Goal: Task Accomplishment & Management: Manage account settings

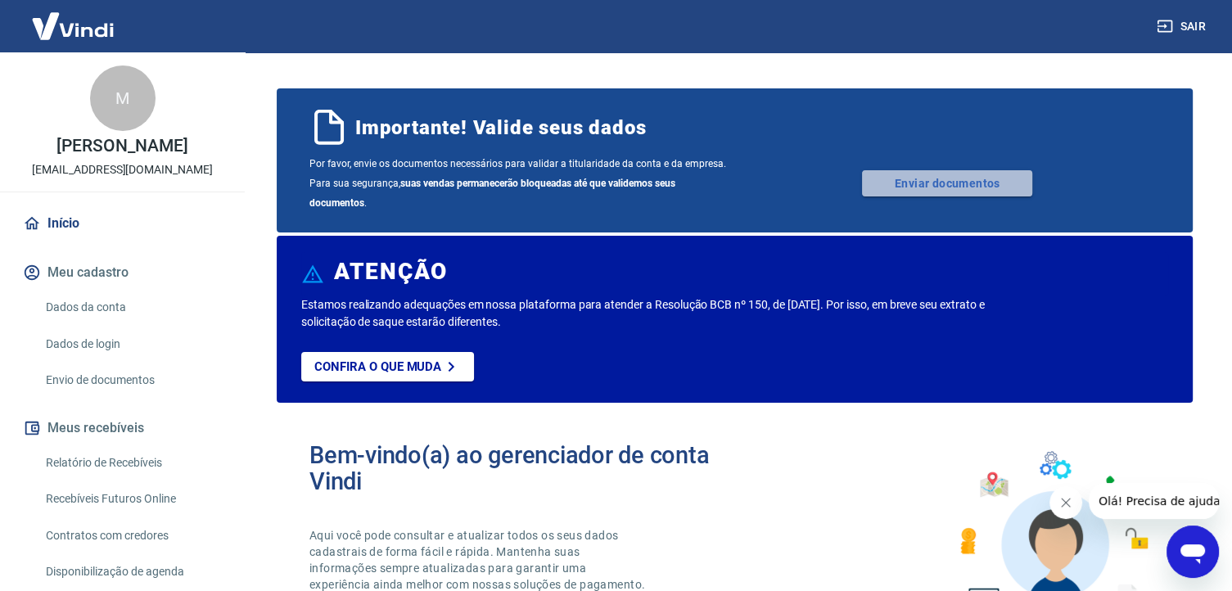
click at [993, 187] on link "Enviar documentos" at bounding box center [947, 183] width 170 height 26
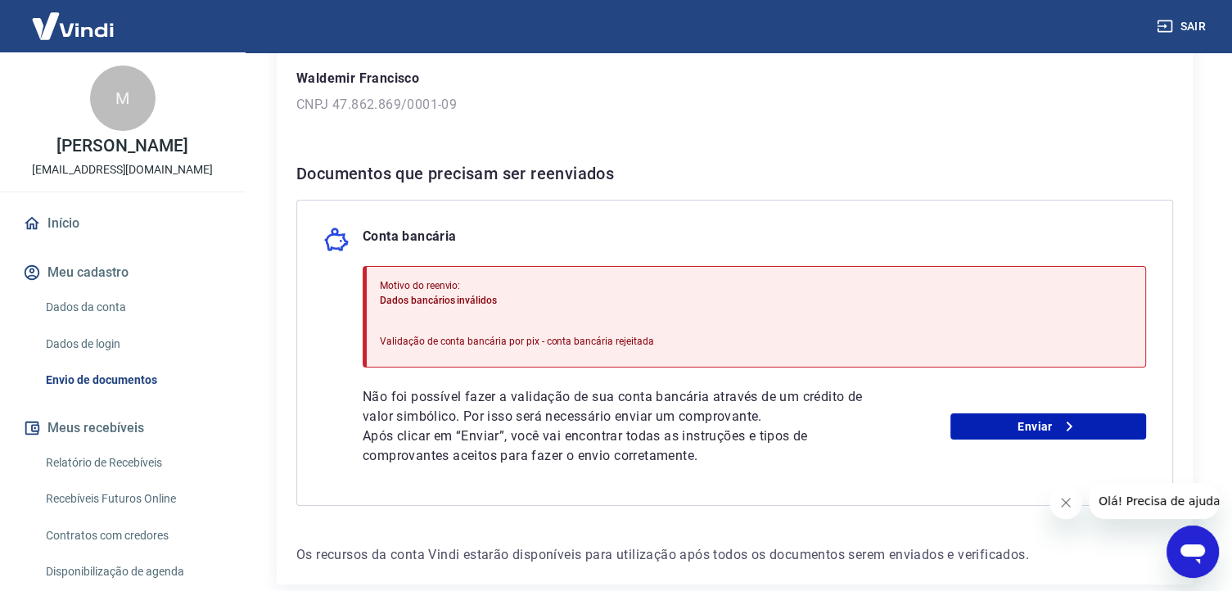
scroll to position [319, 0]
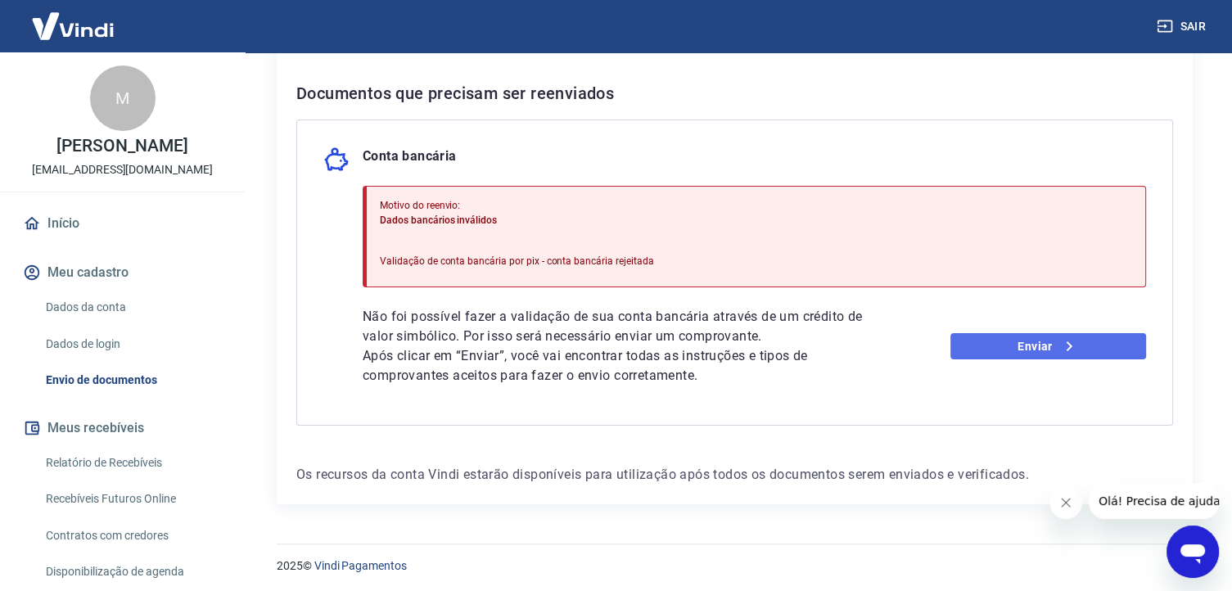
click at [1038, 343] on link "Enviar" at bounding box center [1048, 346] width 196 height 26
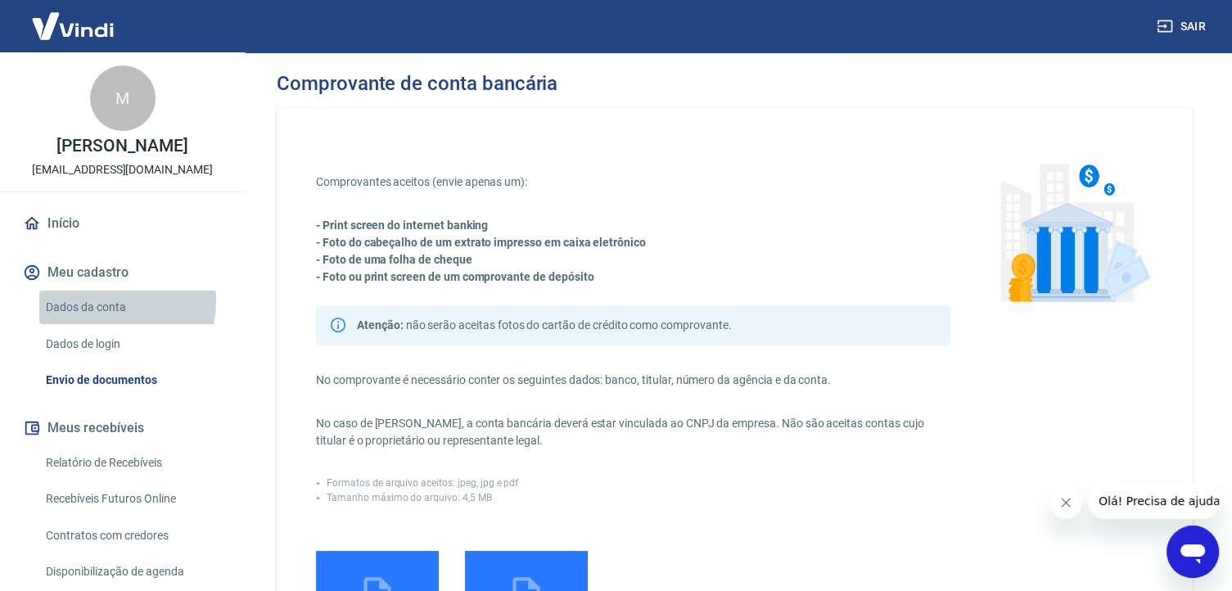
click at [105, 318] on link "Dados da conta" at bounding box center [132, 308] width 186 height 34
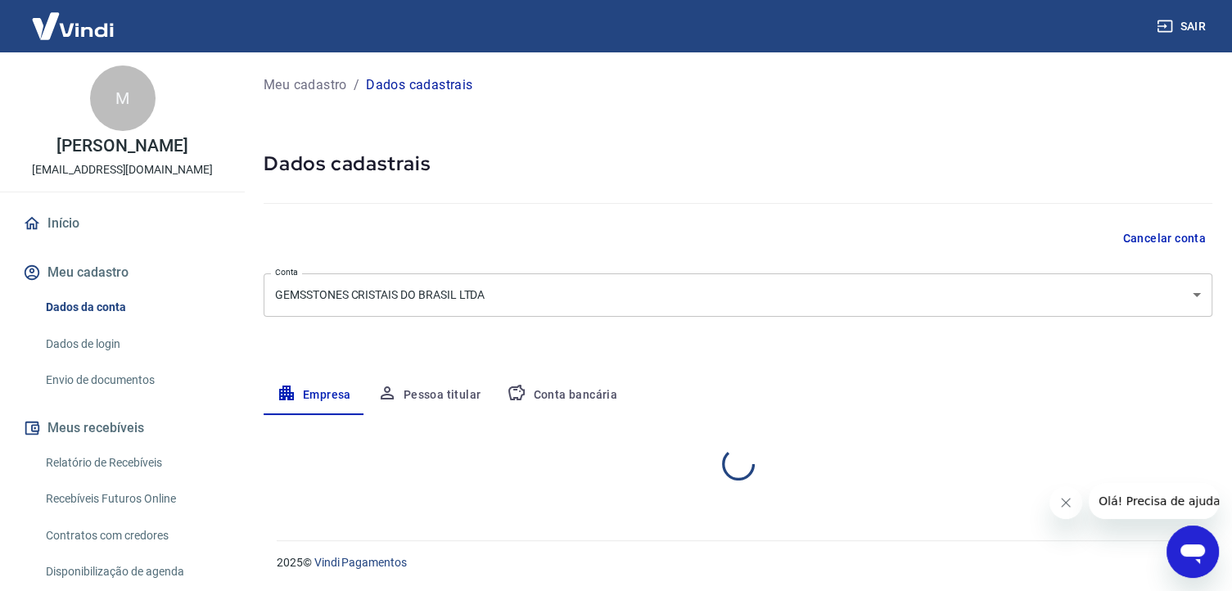
select select "MG"
select select "business"
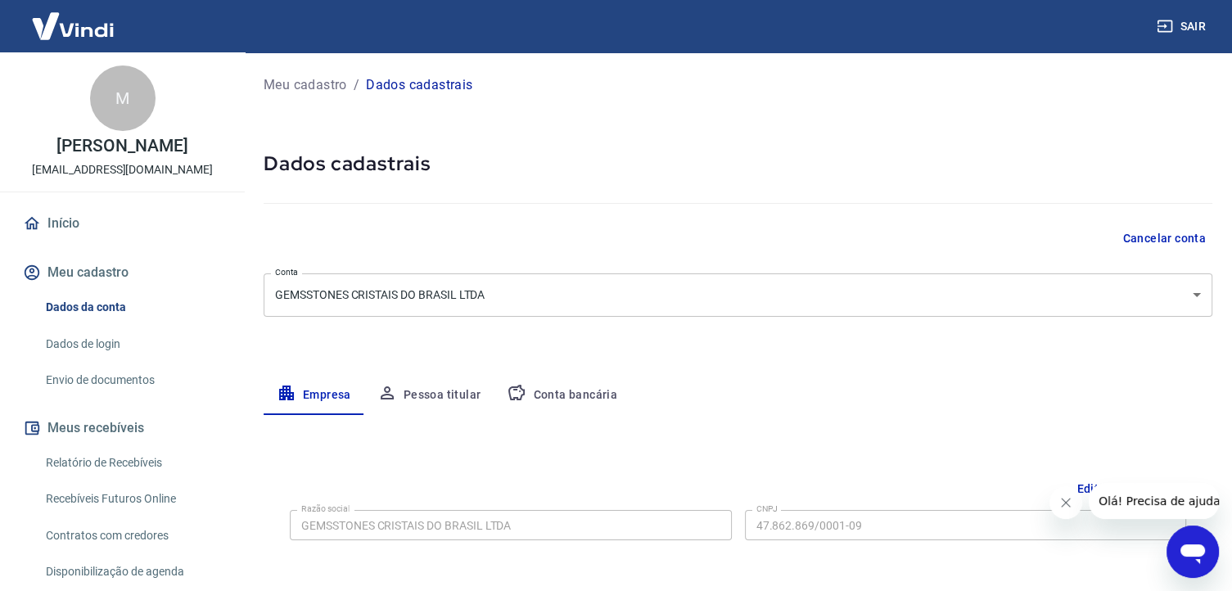
click at [563, 390] on button "Conta bancária" at bounding box center [561, 395] width 137 height 39
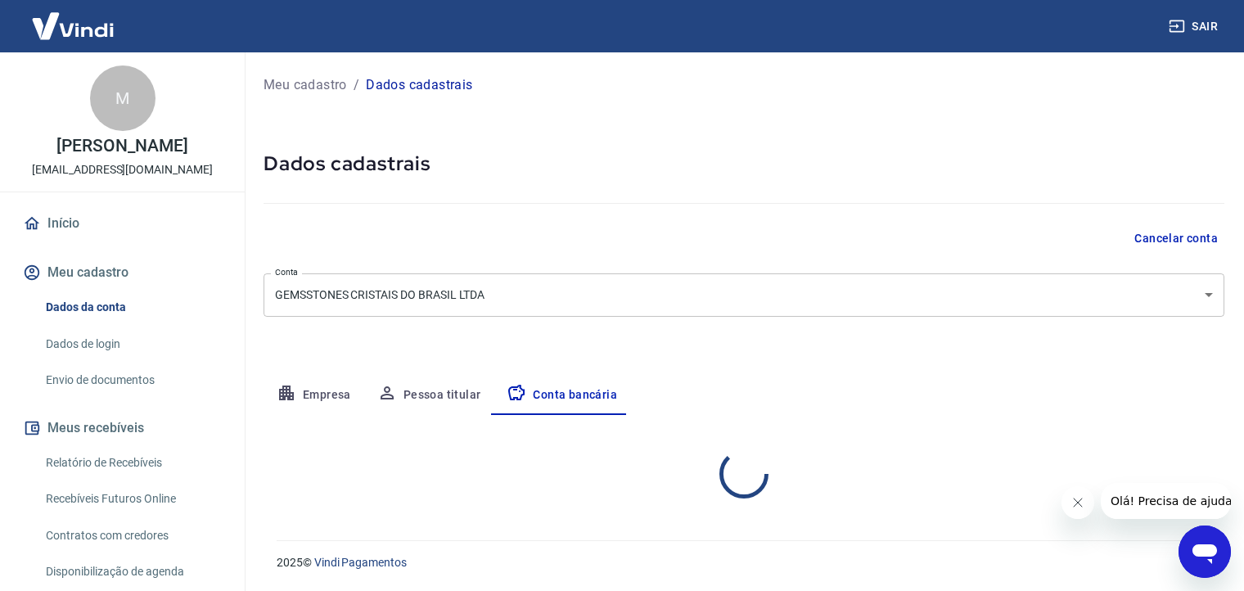
select select "1"
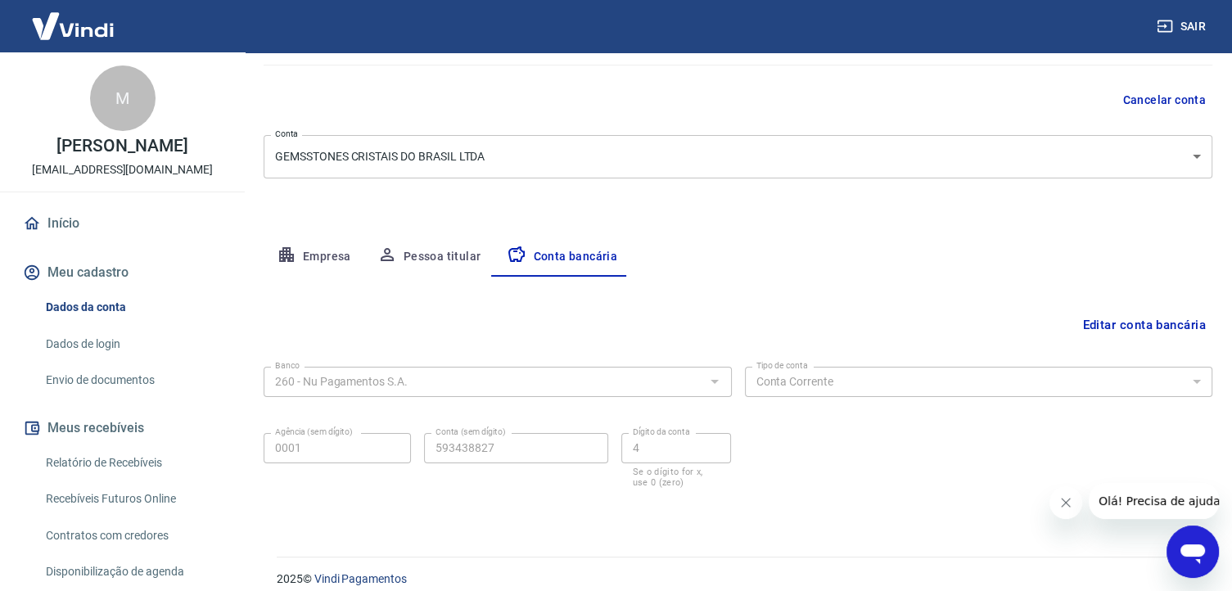
scroll to position [154, 0]
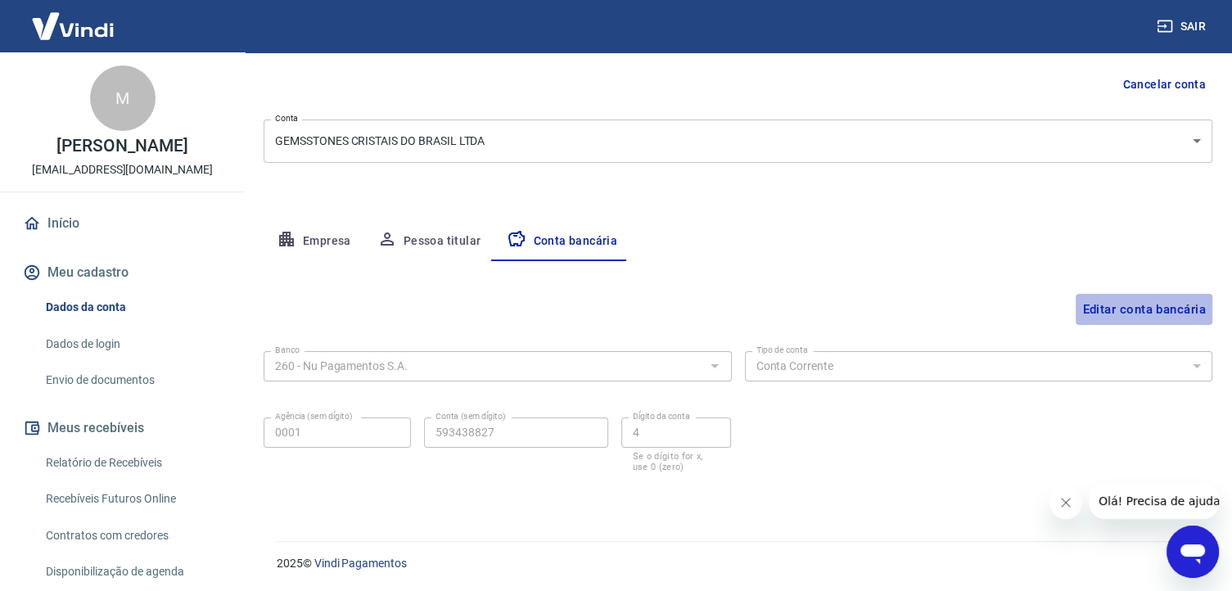
click at [1170, 302] on button "Editar conta bancária" at bounding box center [1143, 309] width 137 height 31
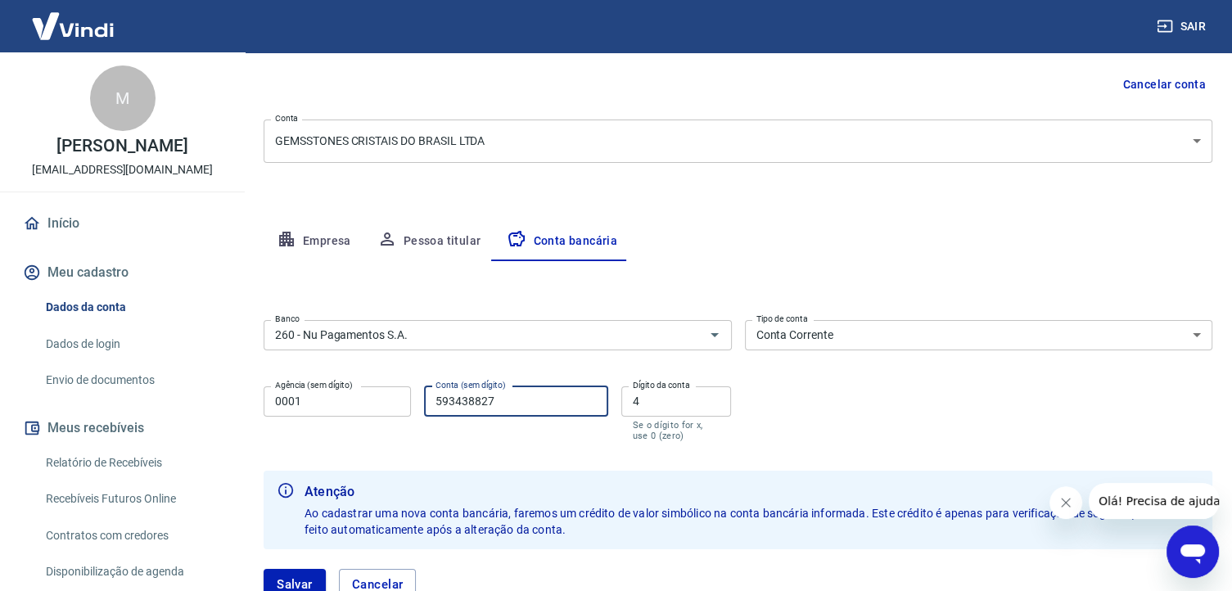
click at [511, 402] on input "593438827" at bounding box center [516, 401] width 184 height 30
type input "5"
type input "67737209"
click at [645, 403] on input "4" at bounding box center [676, 401] width 110 height 30
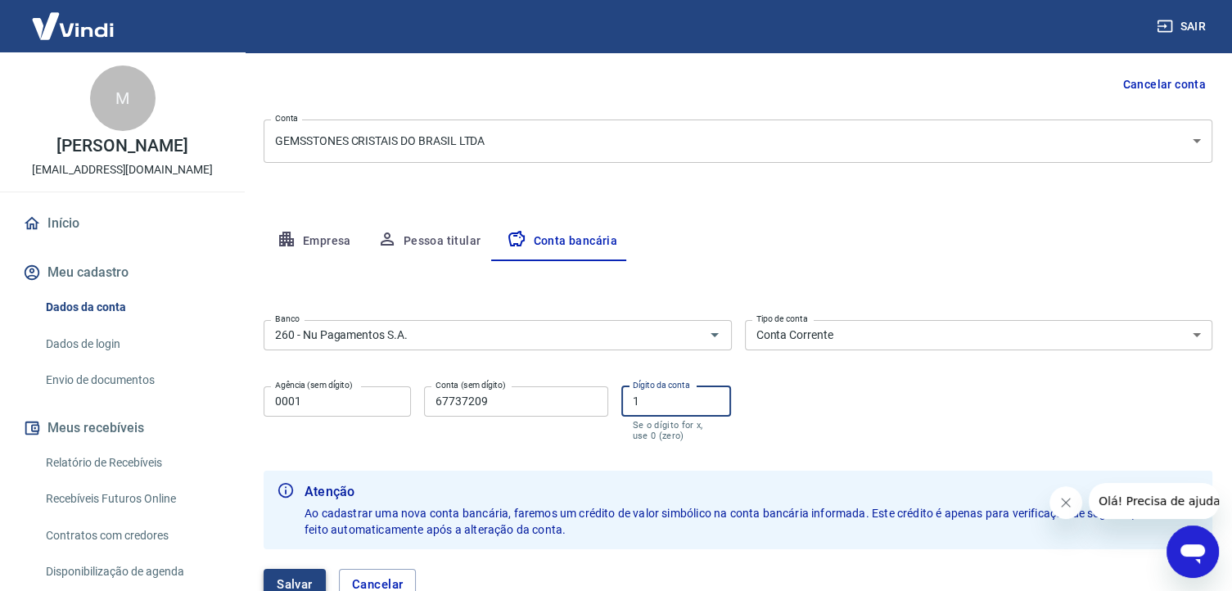
type input "1"
click at [303, 577] on button "Salvar" at bounding box center [294, 584] width 62 height 31
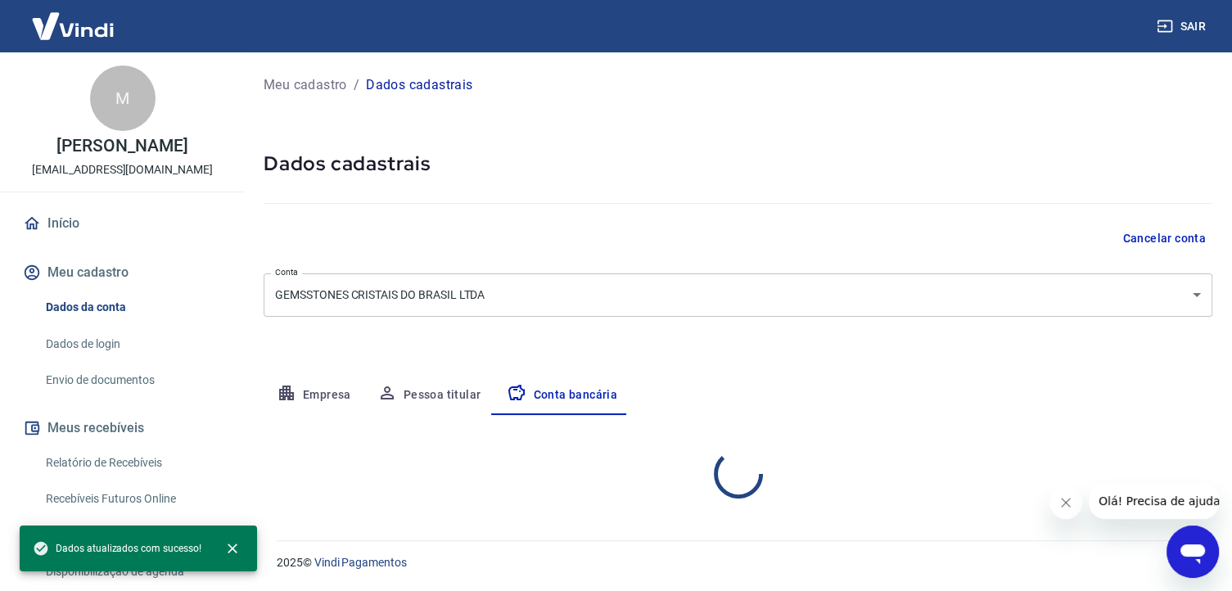
scroll to position [0, 0]
select select "1"
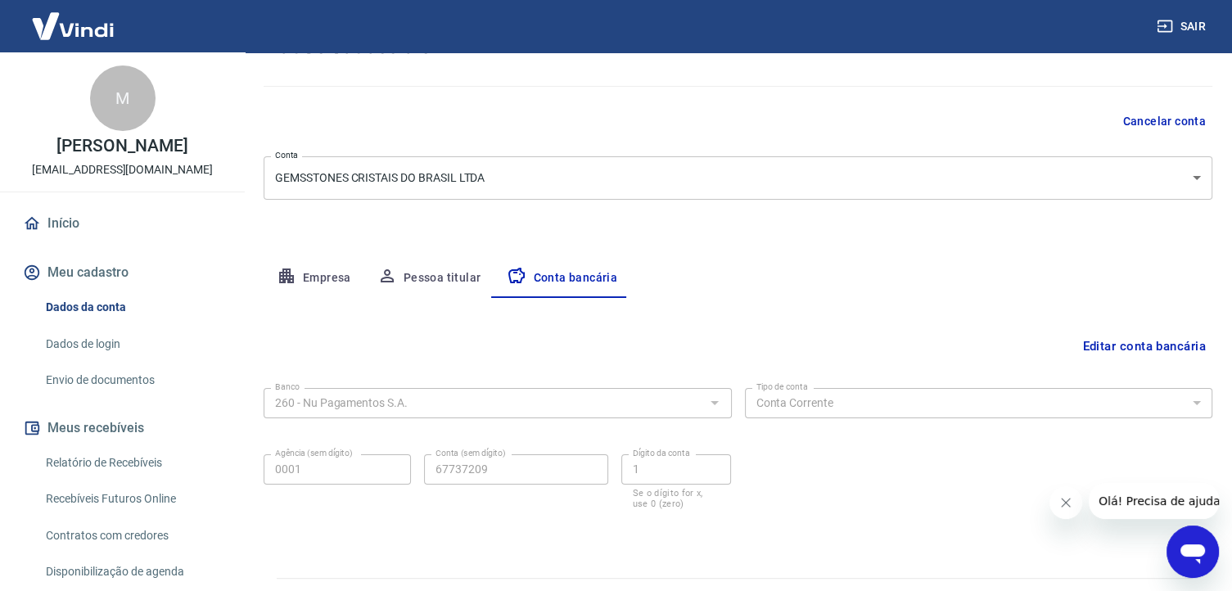
scroll to position [154, 0]
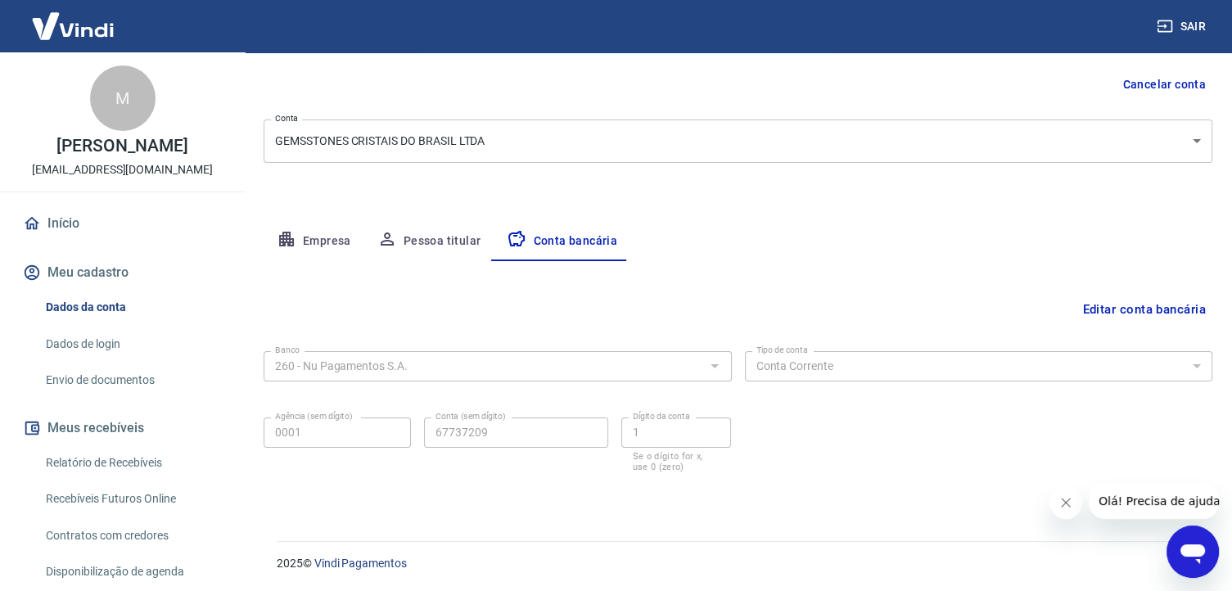
click at [58, 241] on link "Início" at bounding box center [122, 223] width 205 height 36
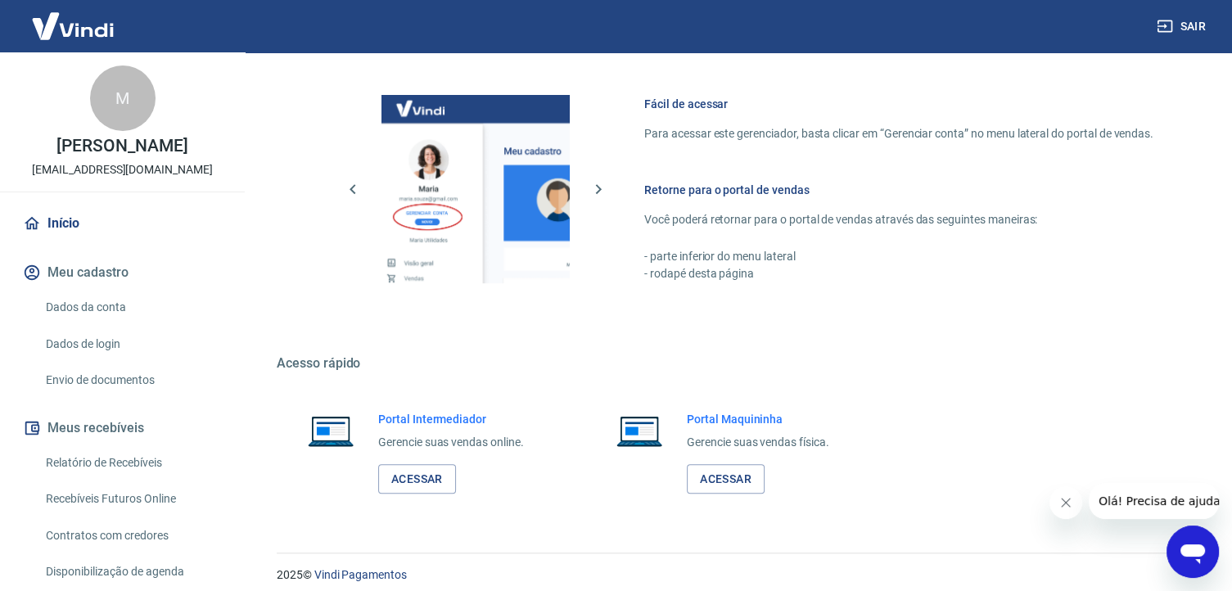
scroll to position [1018, 0]
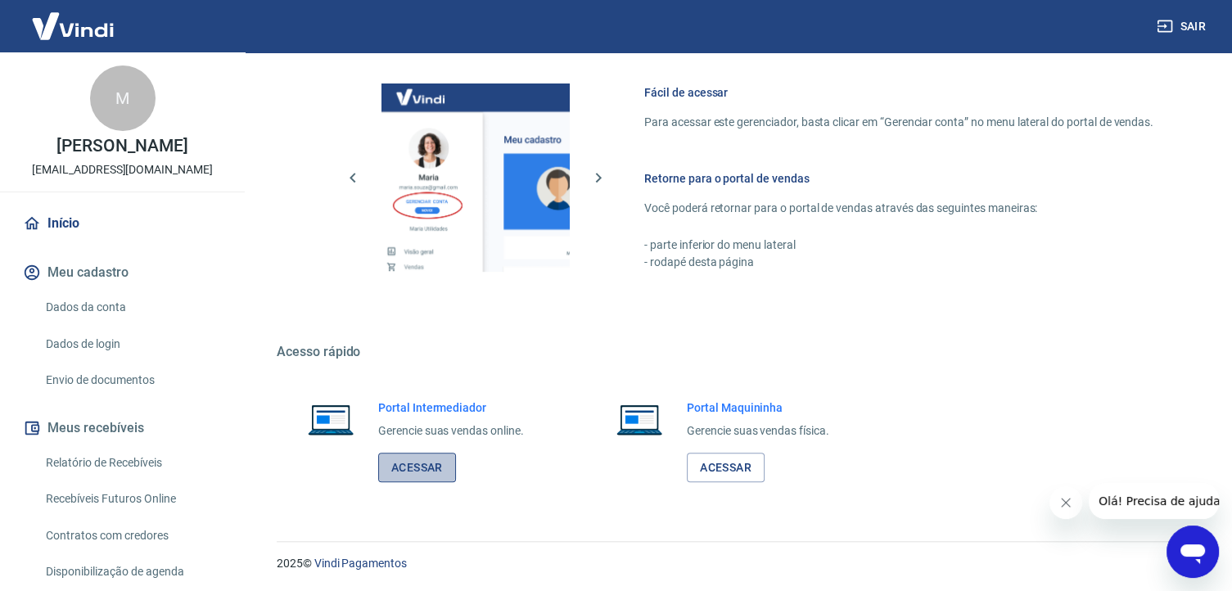
click at [430, 466] on link "Acessar" at bounding box center [417, 468] width 78 height 30
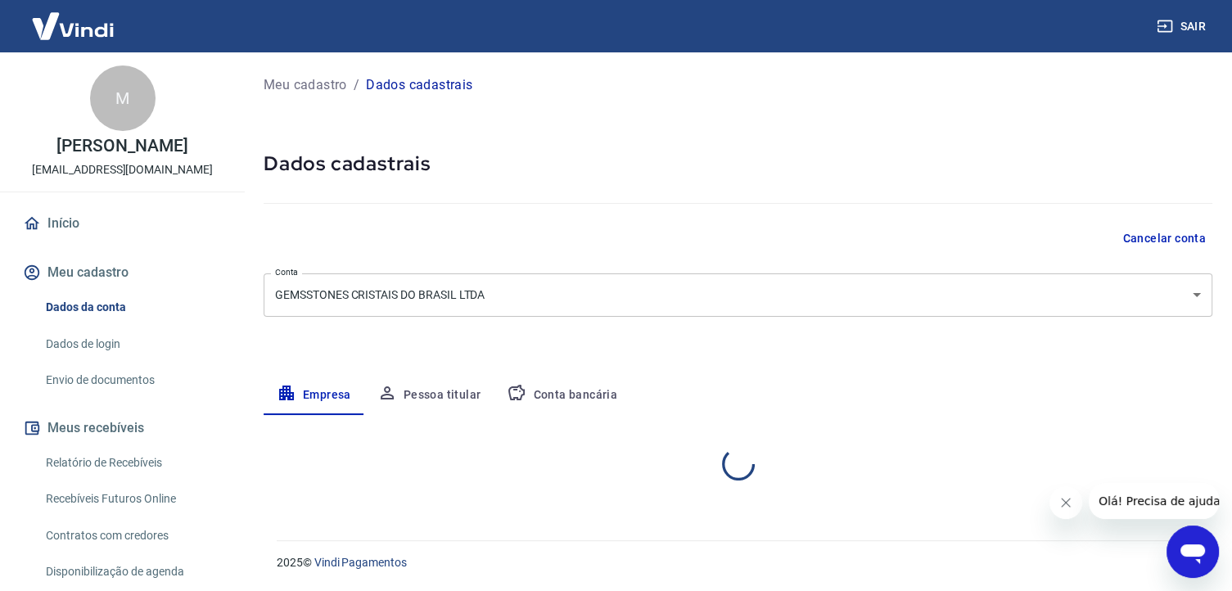
select select "MG"
select select "business"
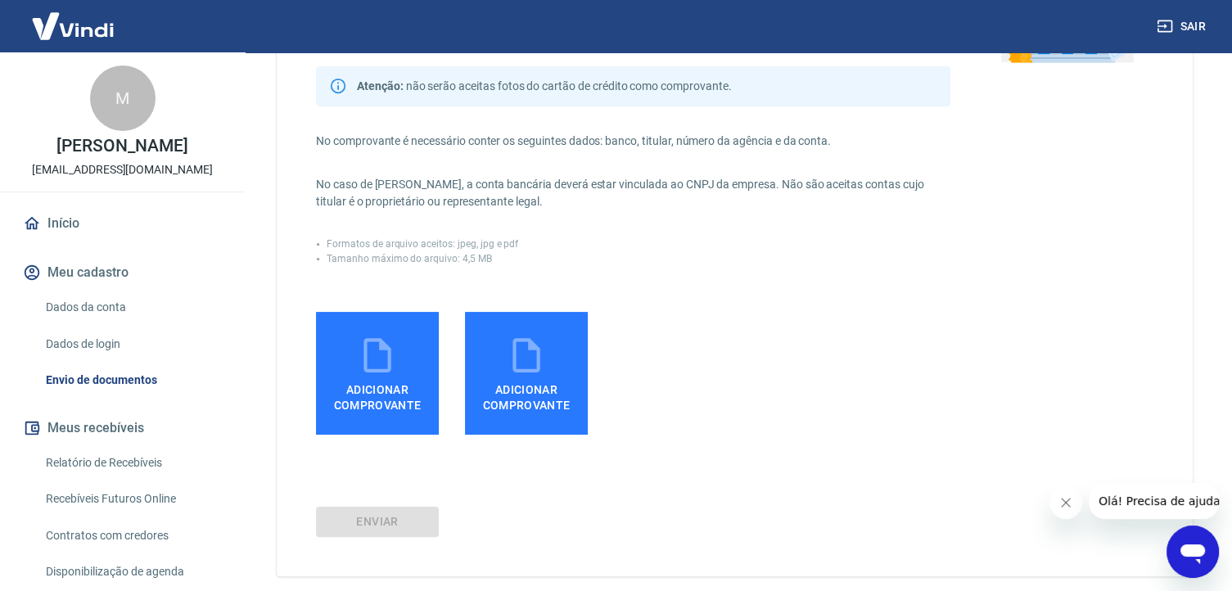
scroll to position [245, 0]
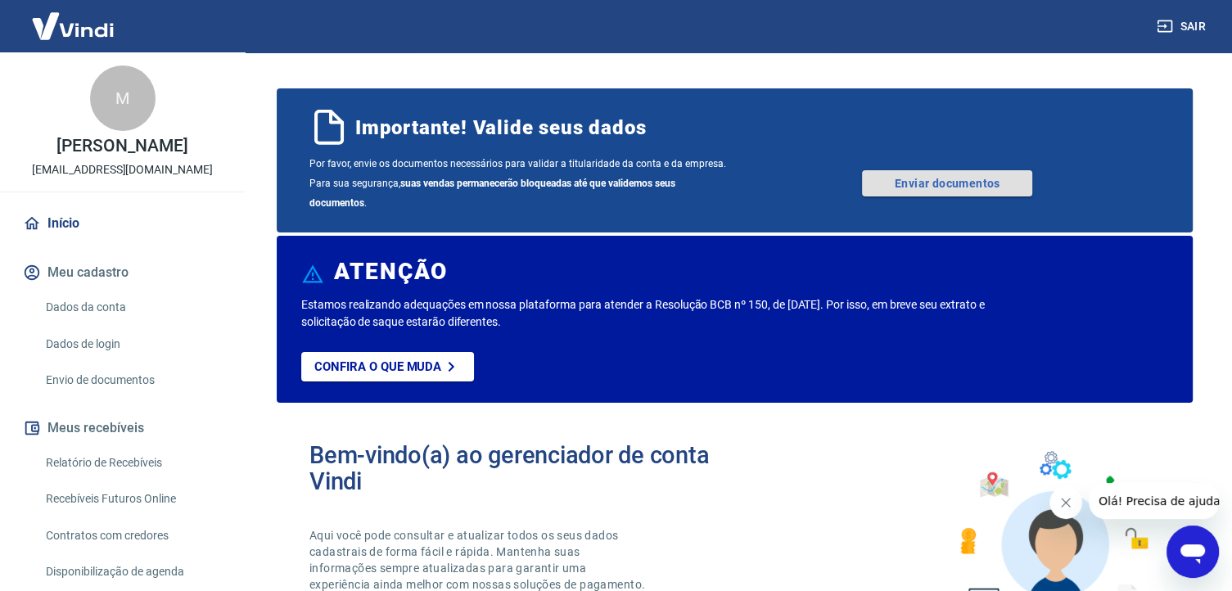
click at [956, 182] on link "Enviar documentos" at bounding box center [947, 183] width 170 height 26
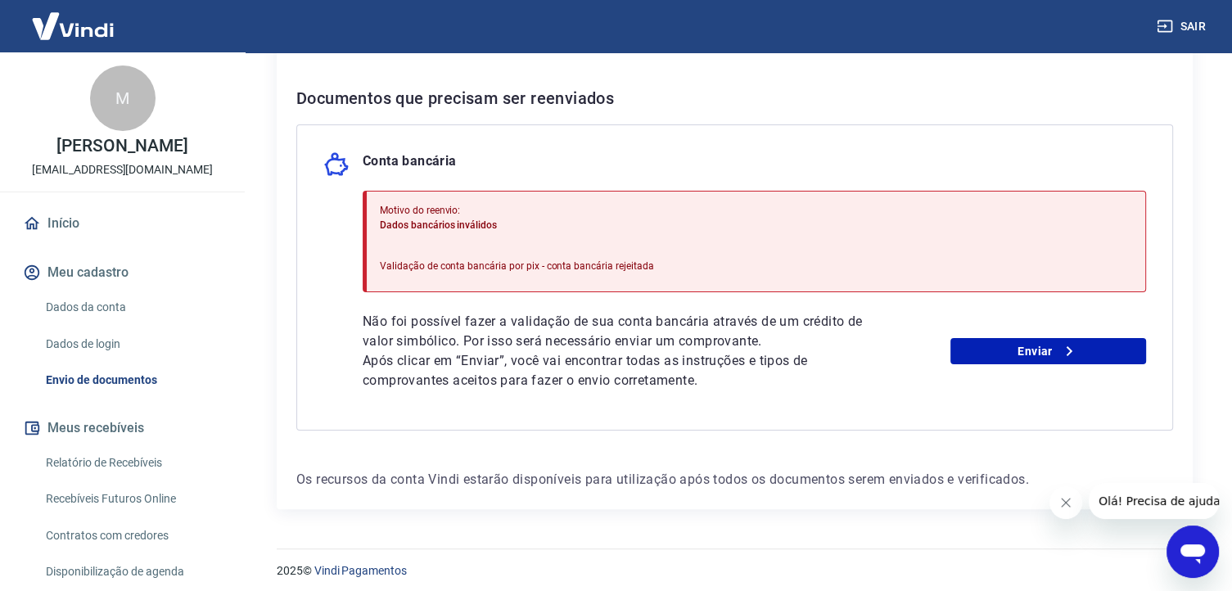
scroll to position [319, 0]
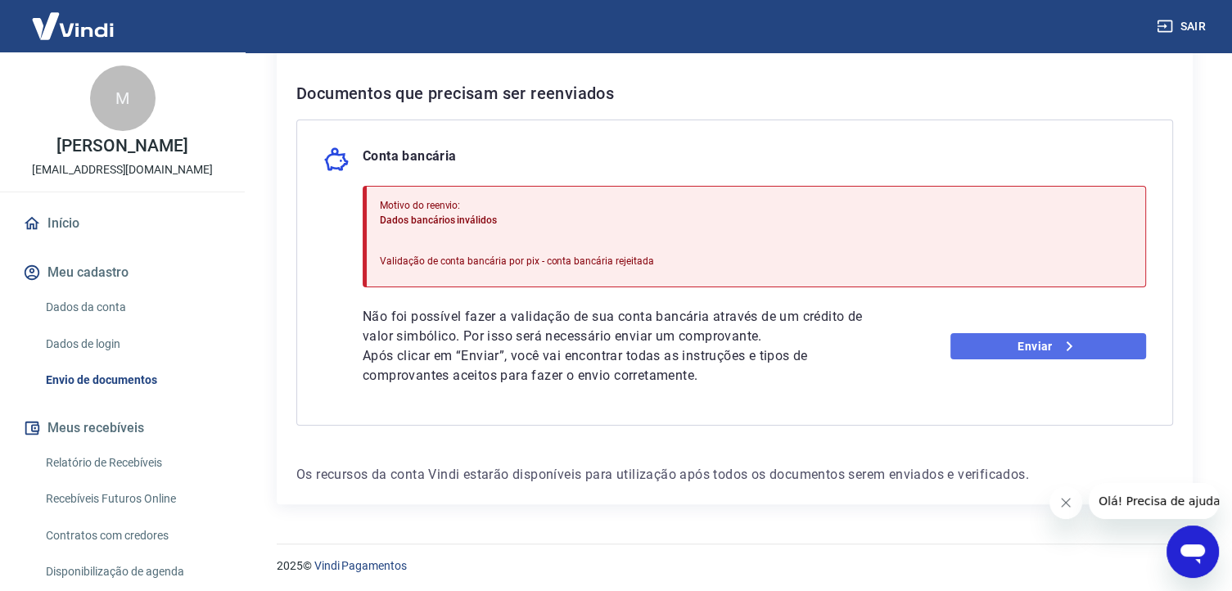
click at [1020, 336] on link "Enviar" at bounding box center [1048, 346] width 196 height 26
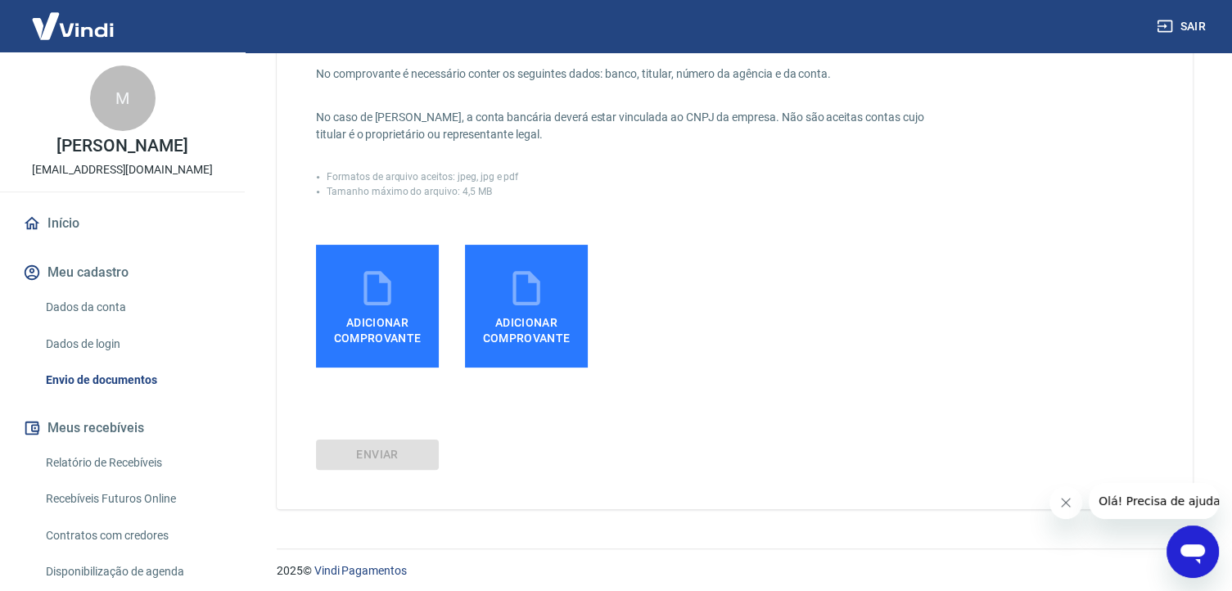
scroll to position [314, 0]
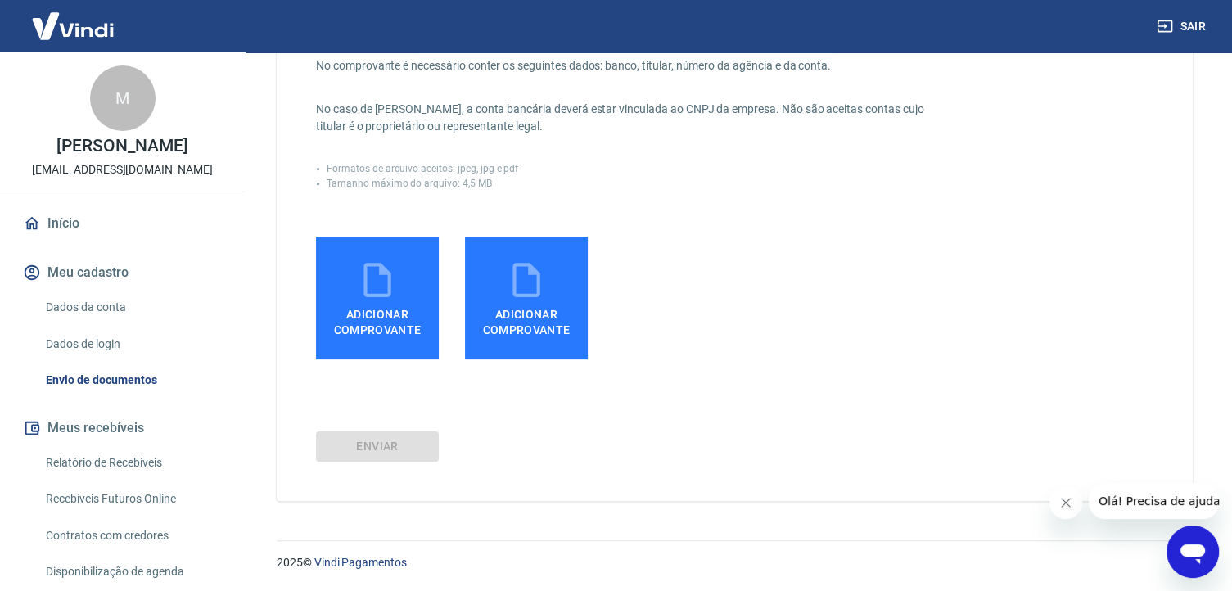
click at [384, 300] on span "Adicionar comprovante" at bounding box center [377, 318] width 110 height 37
click at [0, 0] on input "Adicionar comprovante" at bounding box center [0, 0] width 0 height 0
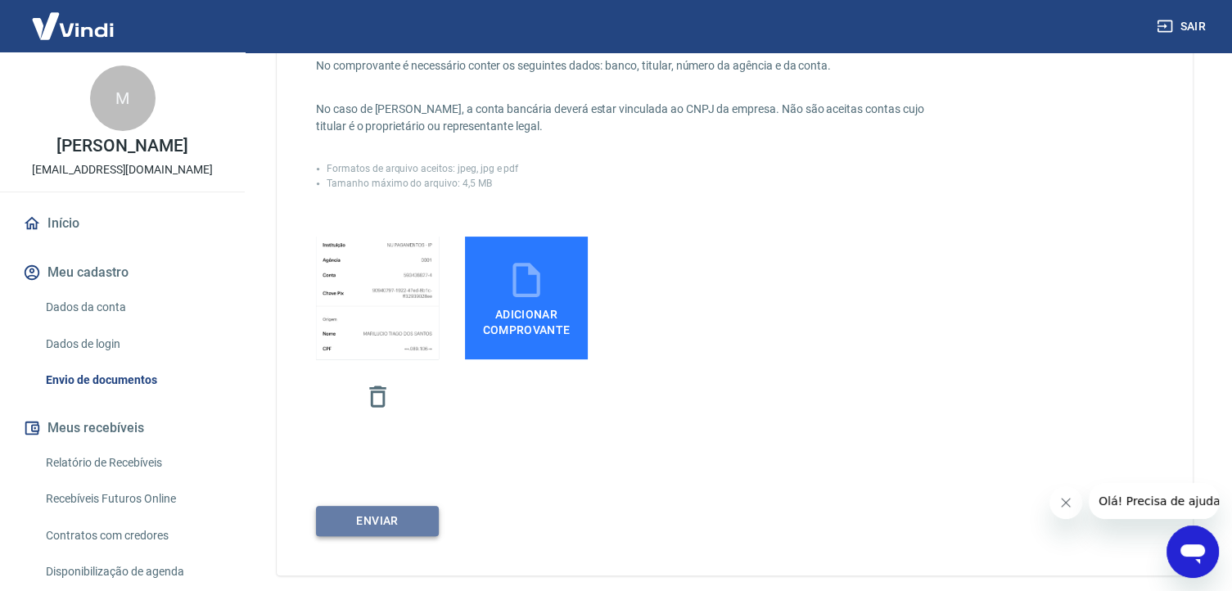
click at [376, 521] on button "ENVIAR" at bounding box center [377, 521] width 123 height 30
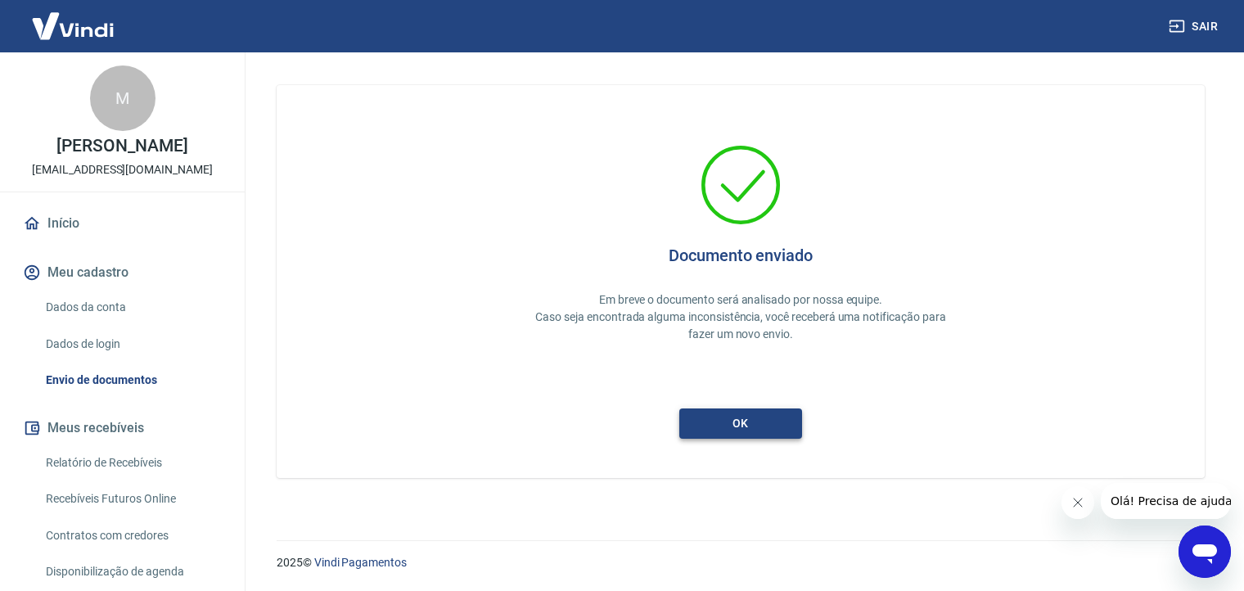
click at [732, 421] on button "ok" at bounding box center [740, 423] width 123 height 30
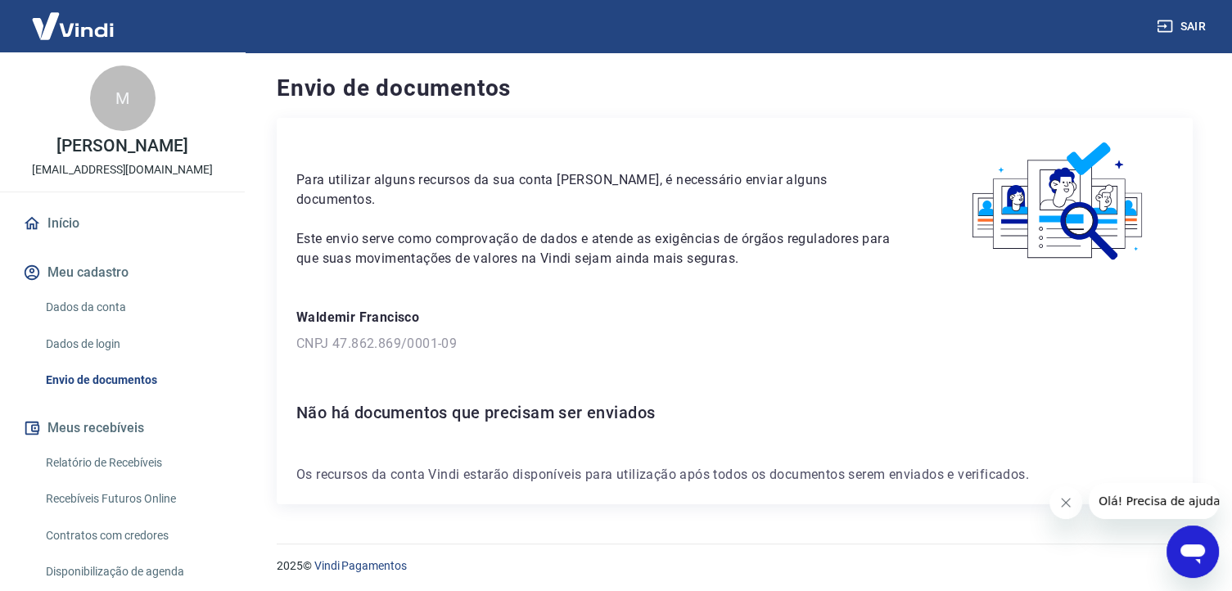
scroll to position [1, 0]
click at [62, 240] on link "Início" at bounding box center [122, 223] width 205 height 36
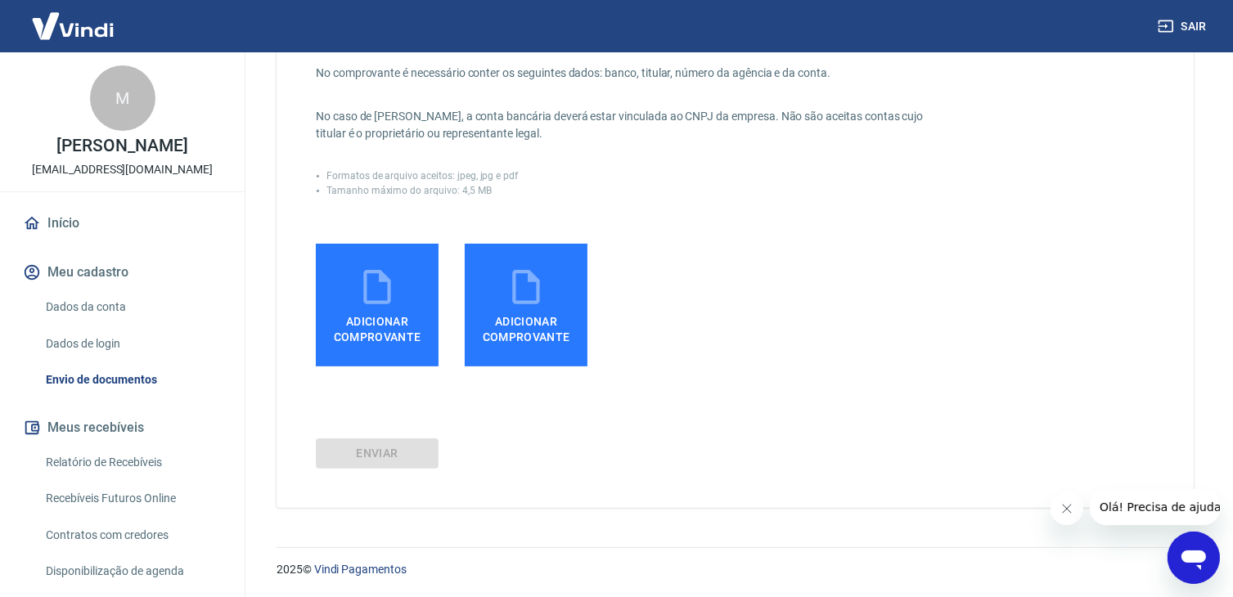
scroll to position [308, 0]
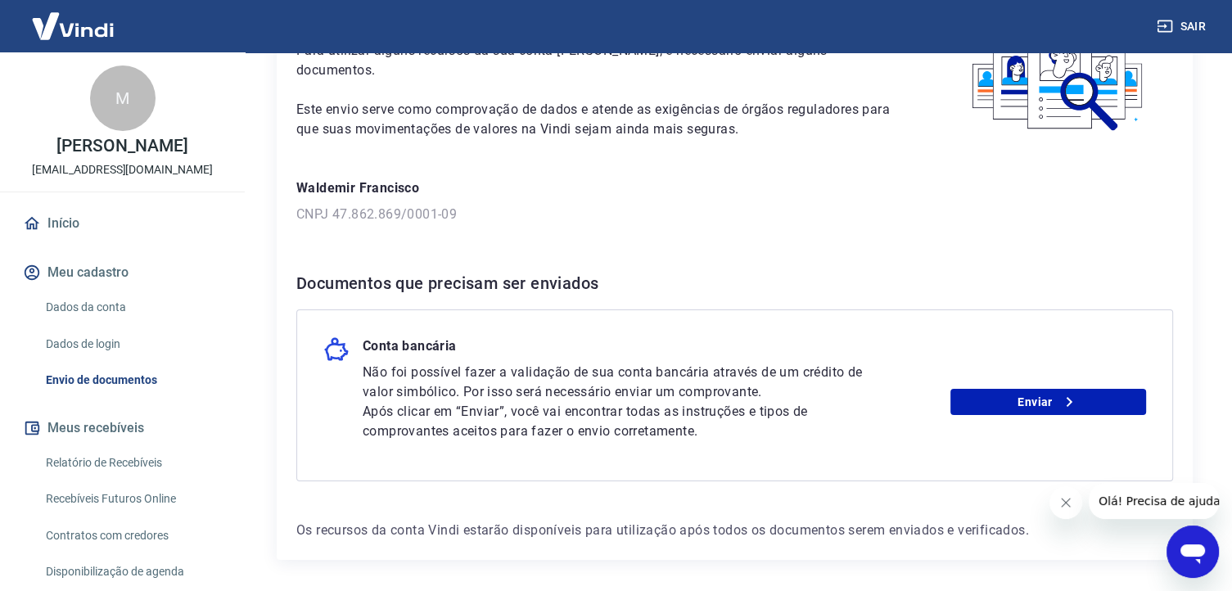
scroll to position [186, 0]
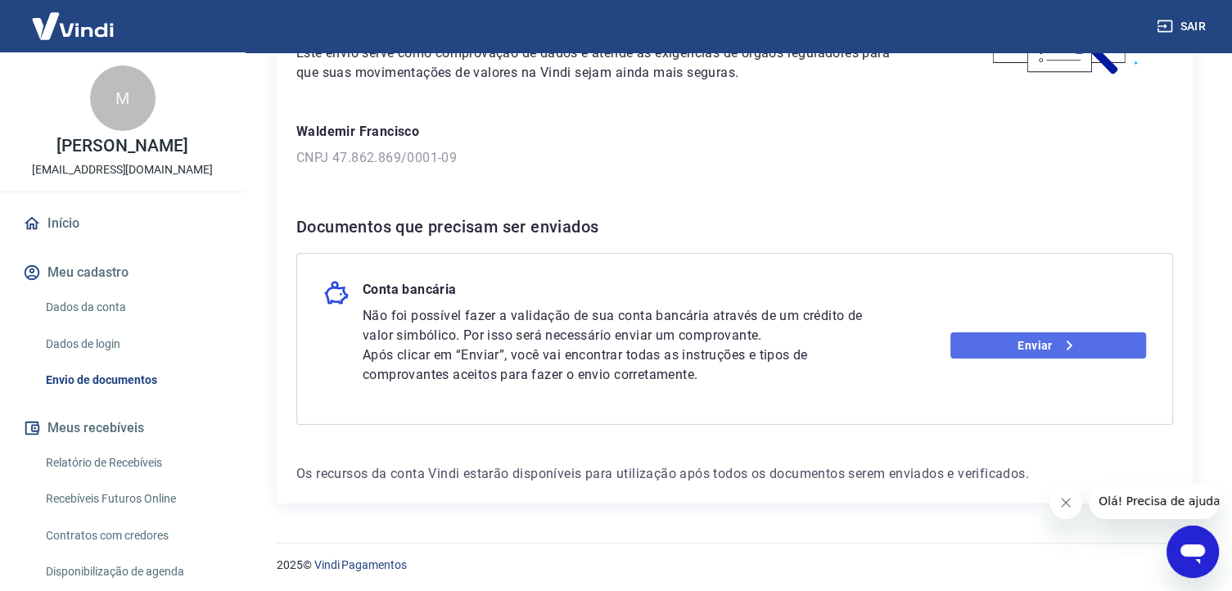
click at [1061, 339] on icon at bounding box center [1069, 346] width 20 height 20
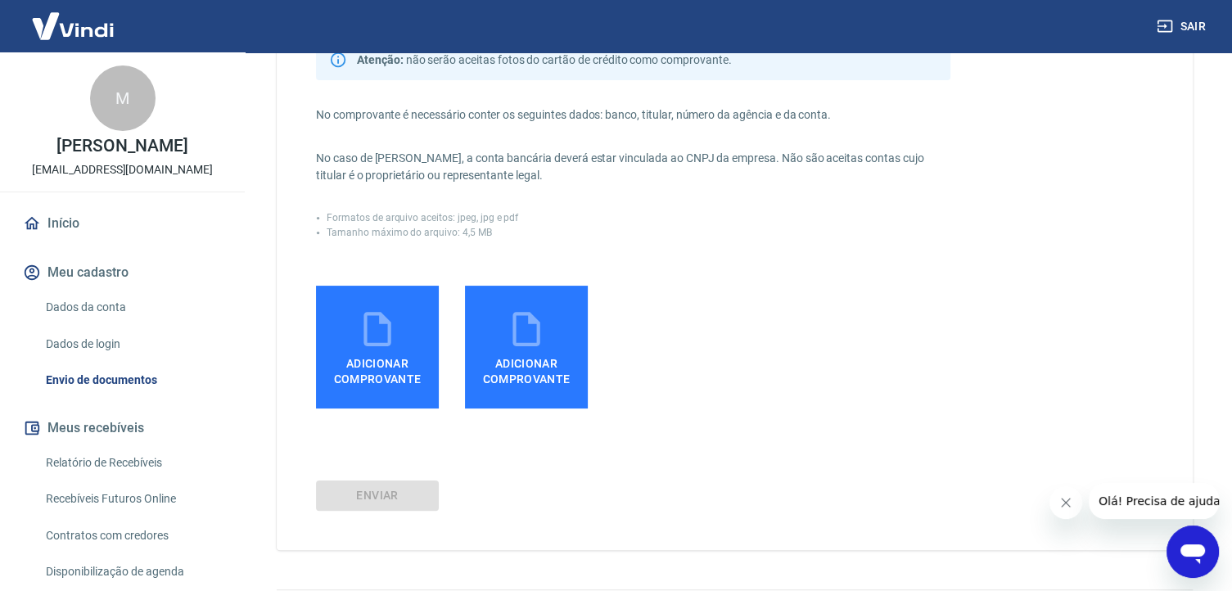
scroll to position [314, 0]
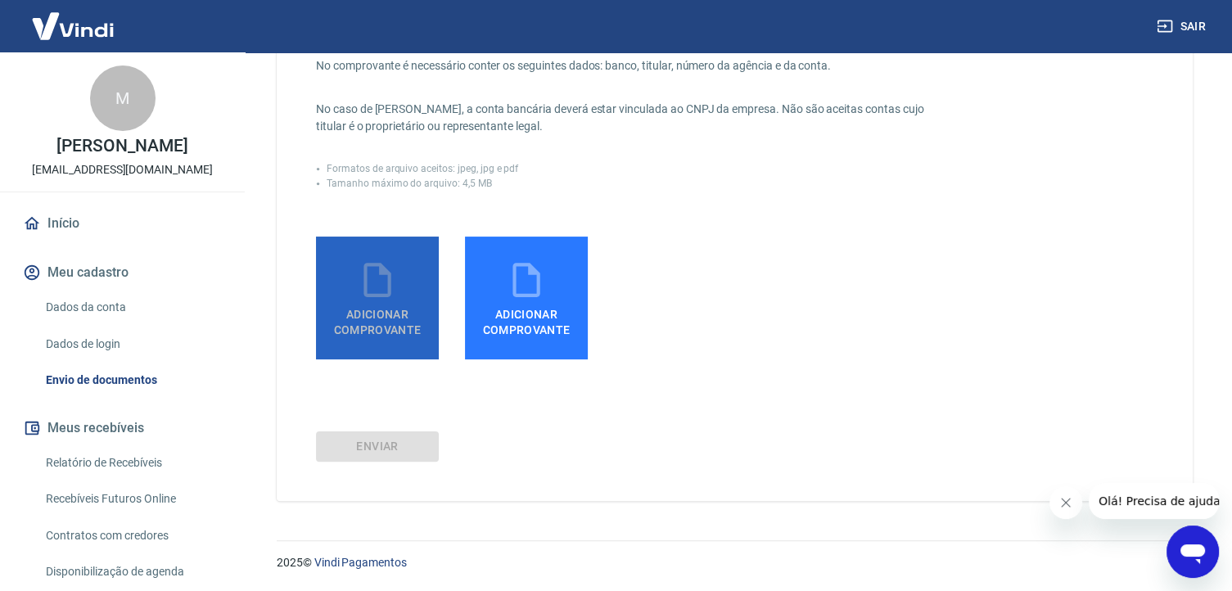
click at [385, 276] on icon at bounding box center [377, 279] width 41 height 41
click at [0, 0] on input "Adicionar comprovante" at bounding box center [0, 0] width 0 height 0
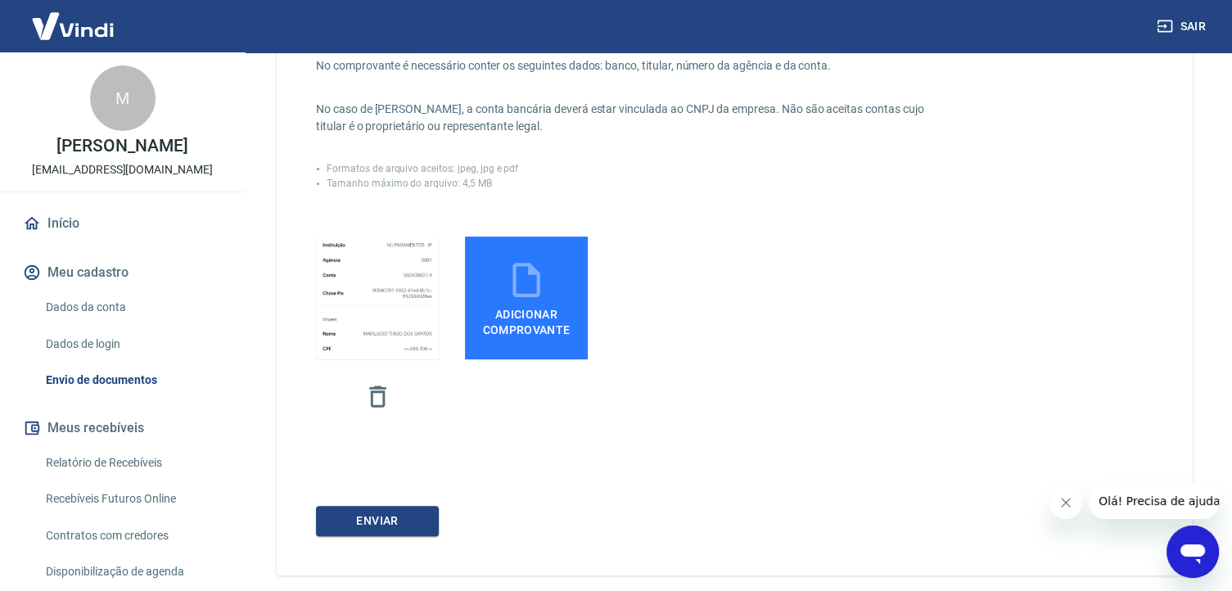
click at [509, 290] on icon at bounding box center [526, 279] width 41 height 41
click at [0, 0] on input "Adicionar comprovante" at bounding box center [0, 0] width 0 height 0
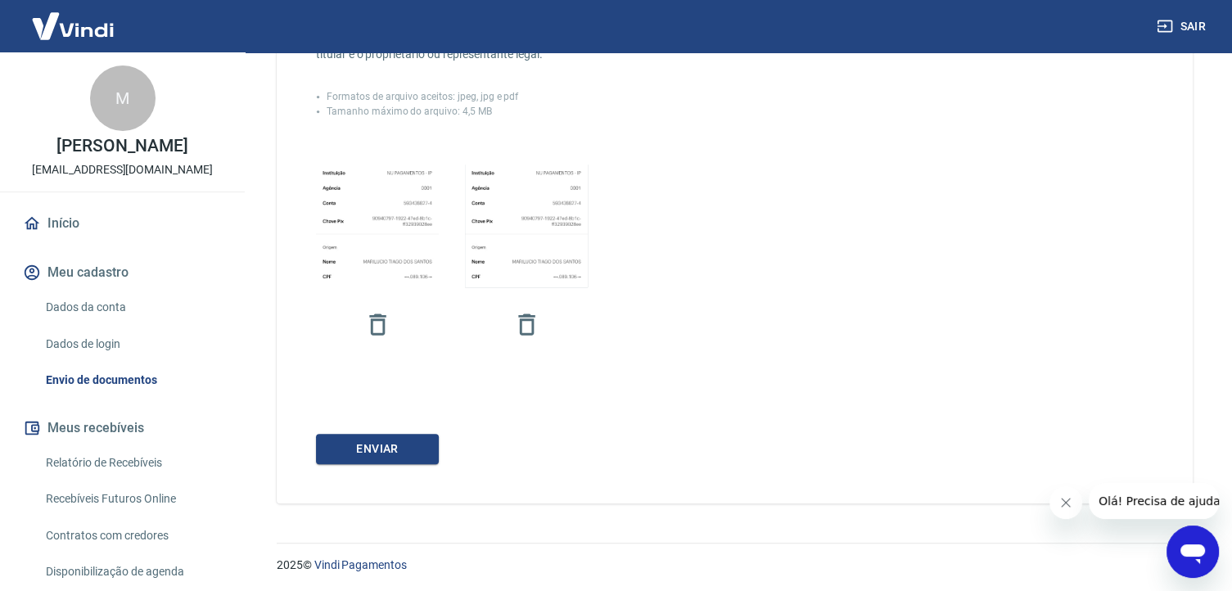
scroll to position [388, 0]
click at [426, 449] on button "ENVIAR" at bounding box center [377, 447] width 123 height 30
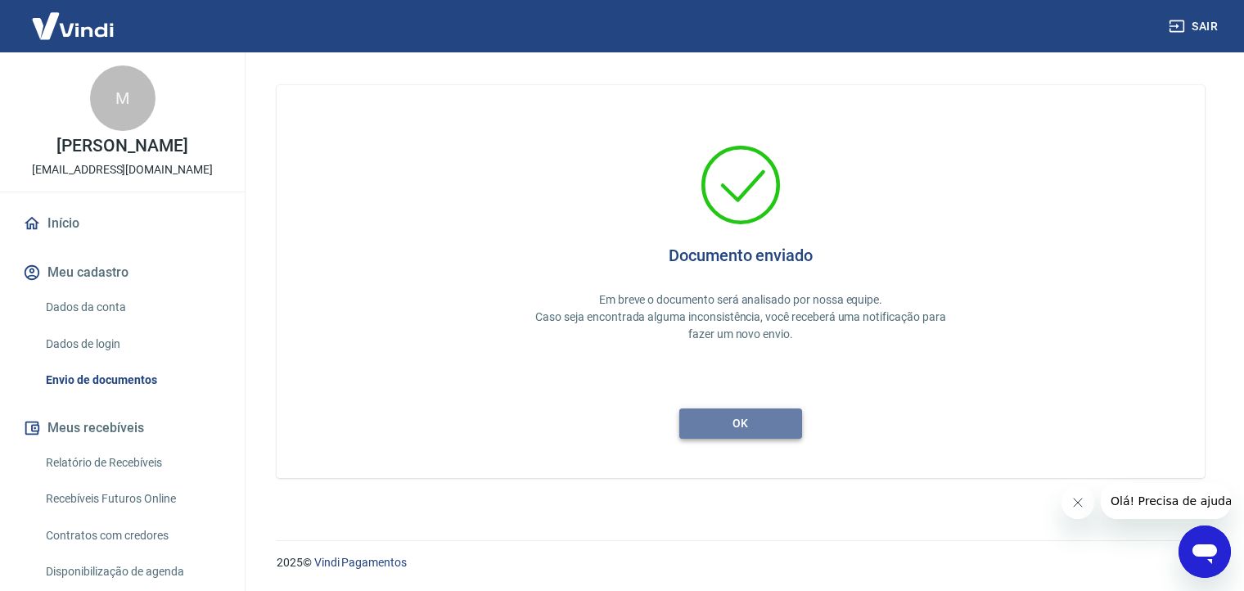
click at [769, 425] on button "ok" at bounding box center [740, 423] width 123 height 30
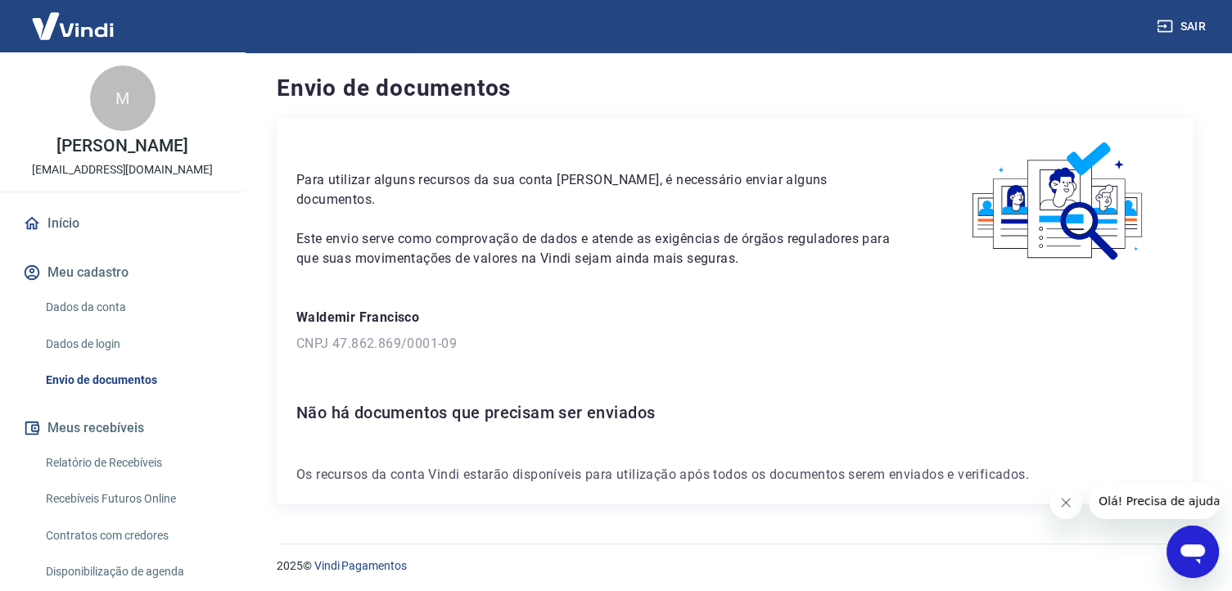
scroll to position [1, 0]
click at [1182, 21] on button "Sair" at bounding box center [1182, 26] width 59 height 30
